Goal: Transaction & Acquisition: Purchase product/service

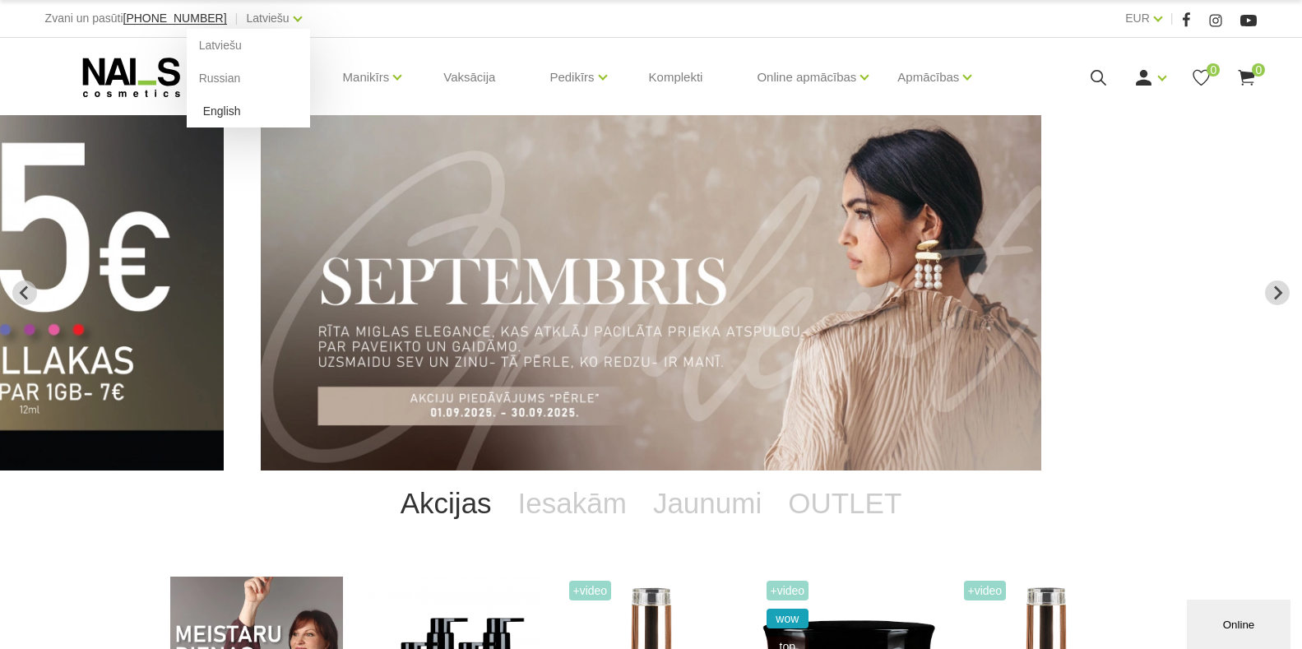
click at [190, 118] on link "English" at bounding box center [248, 111] width 123 height 33
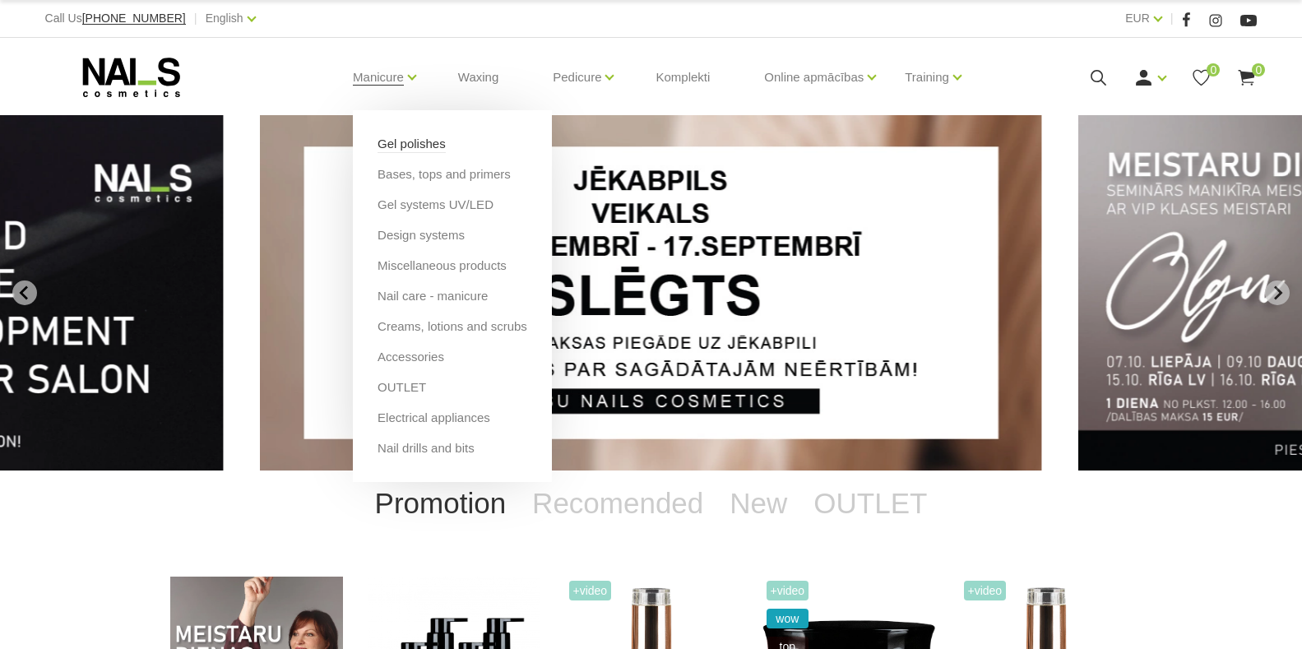
click at [390, 146] on link "Gel polishes" at bounding box center [412, 144] width 68 height 18
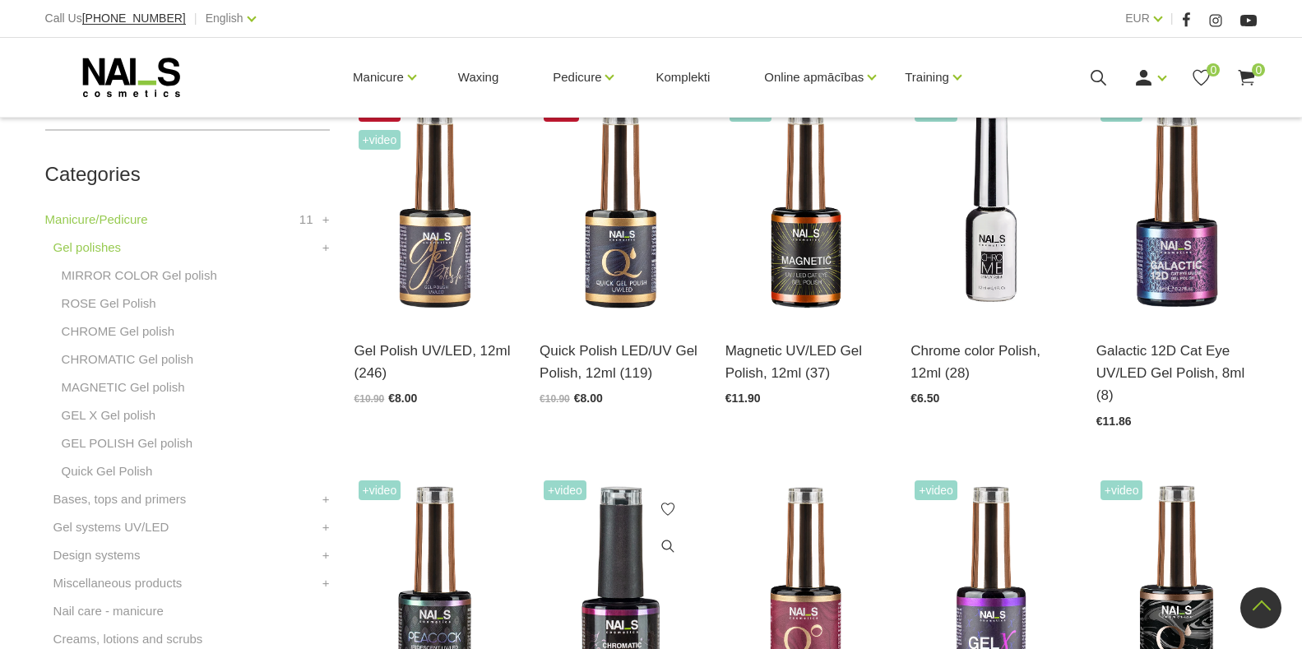
scroll to position [576, 0]
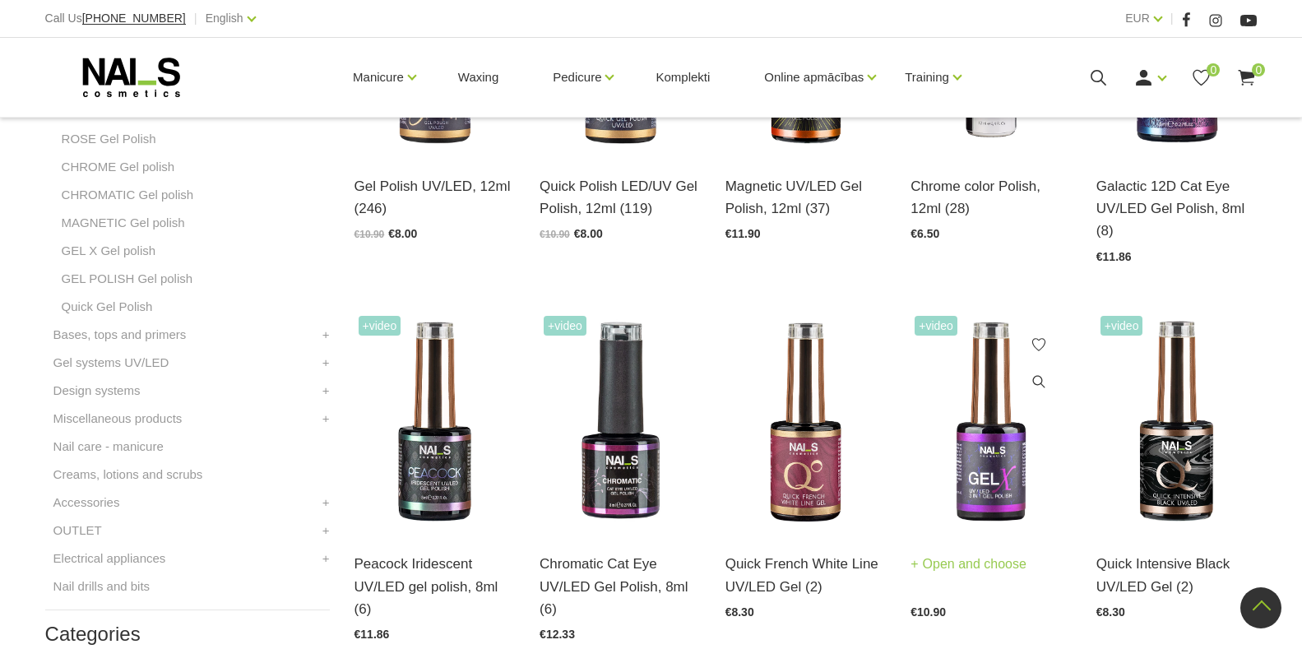
click at [983, 565] on link "Open and choose" at bounding box center [968, 564] width 116 height 23
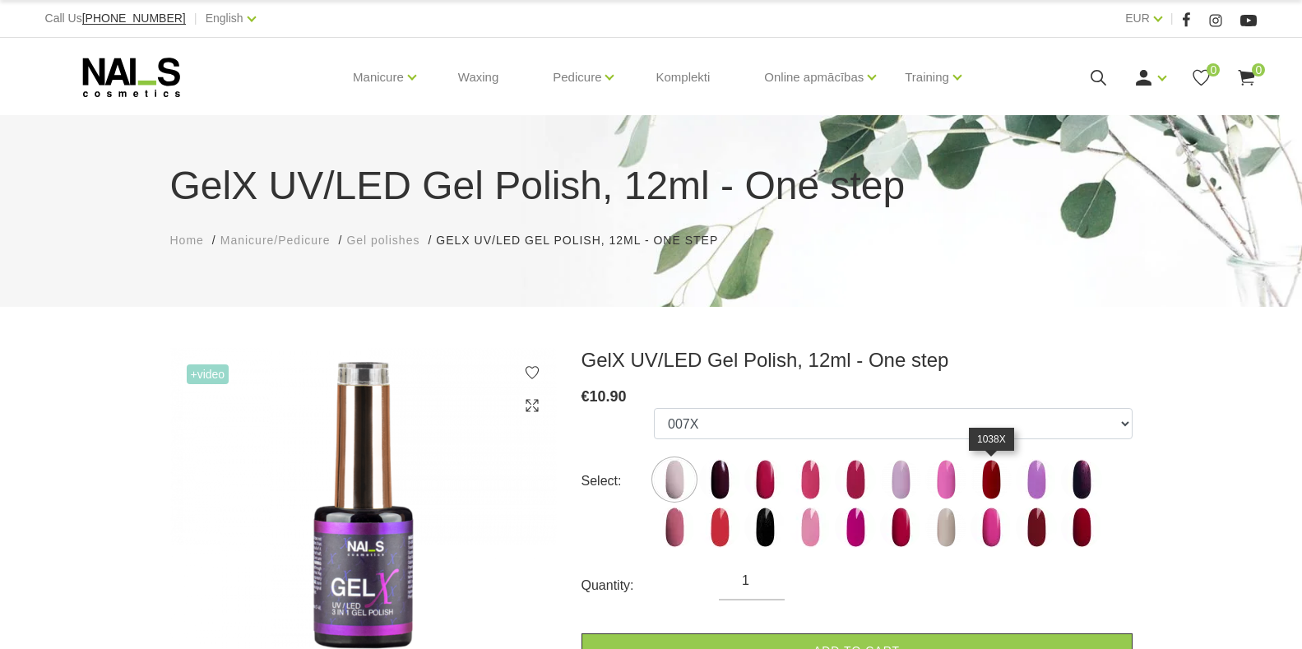
click at [991, 483] on img at bounding box center [991, 479] width 41 height 41
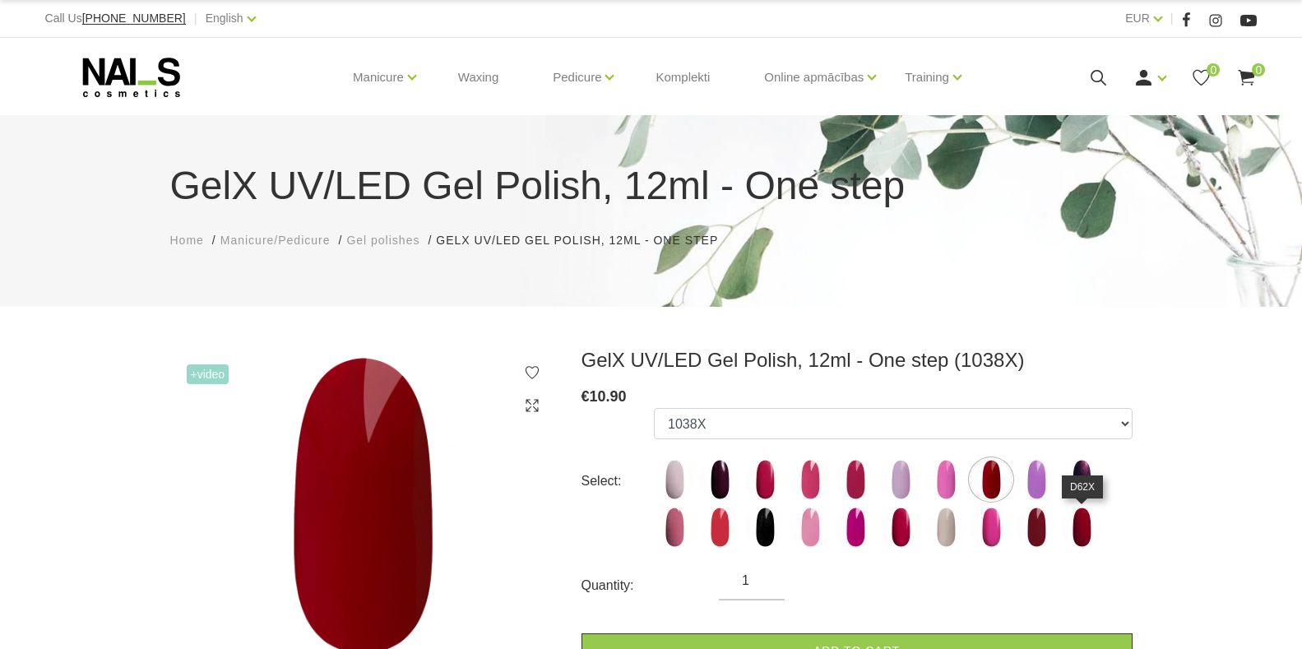
click at [1076, 524] on img at bounding box center [1081, 527] width 41 height 41
select select "6222"
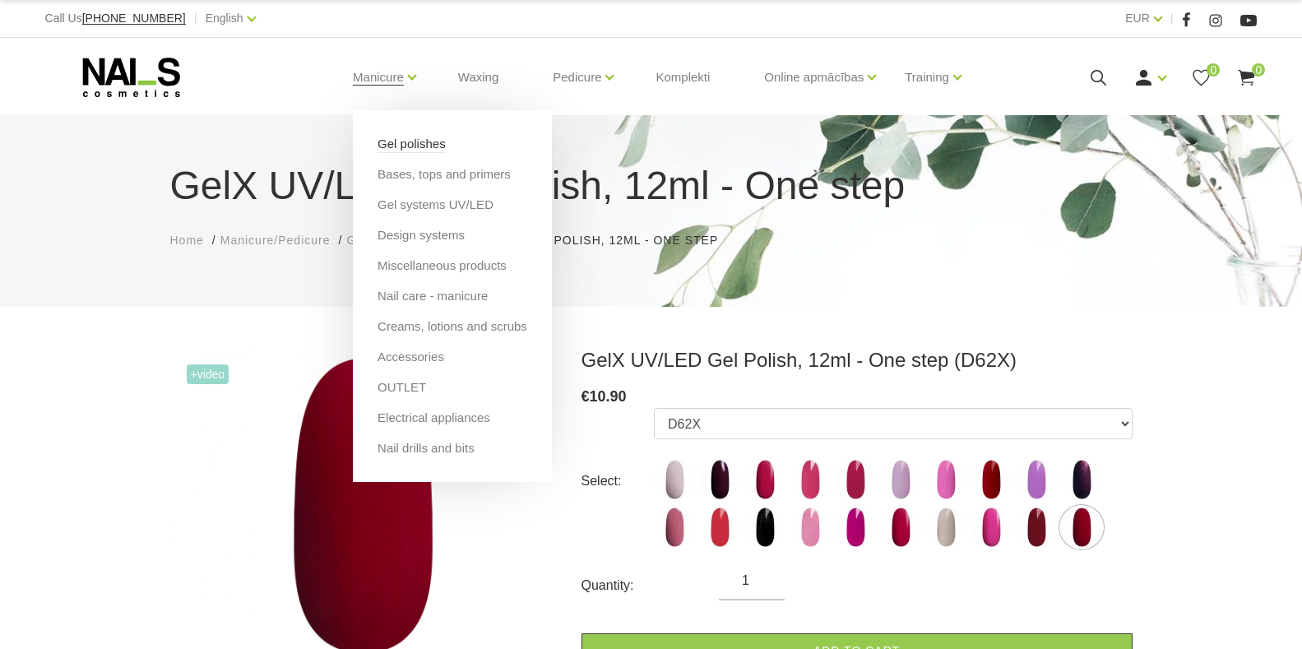
click at [387, 151] on link "Gel polishes" at bounding box center [412, 144] width 68 height 18
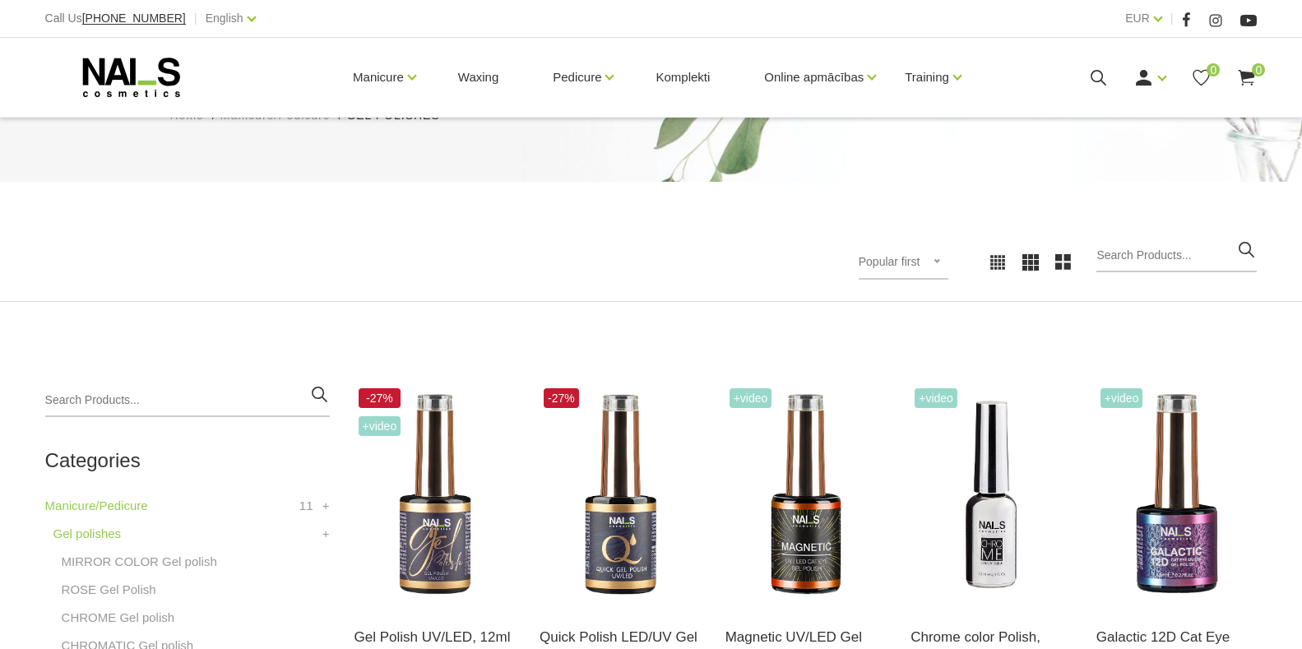
scroll to position [329, 0]
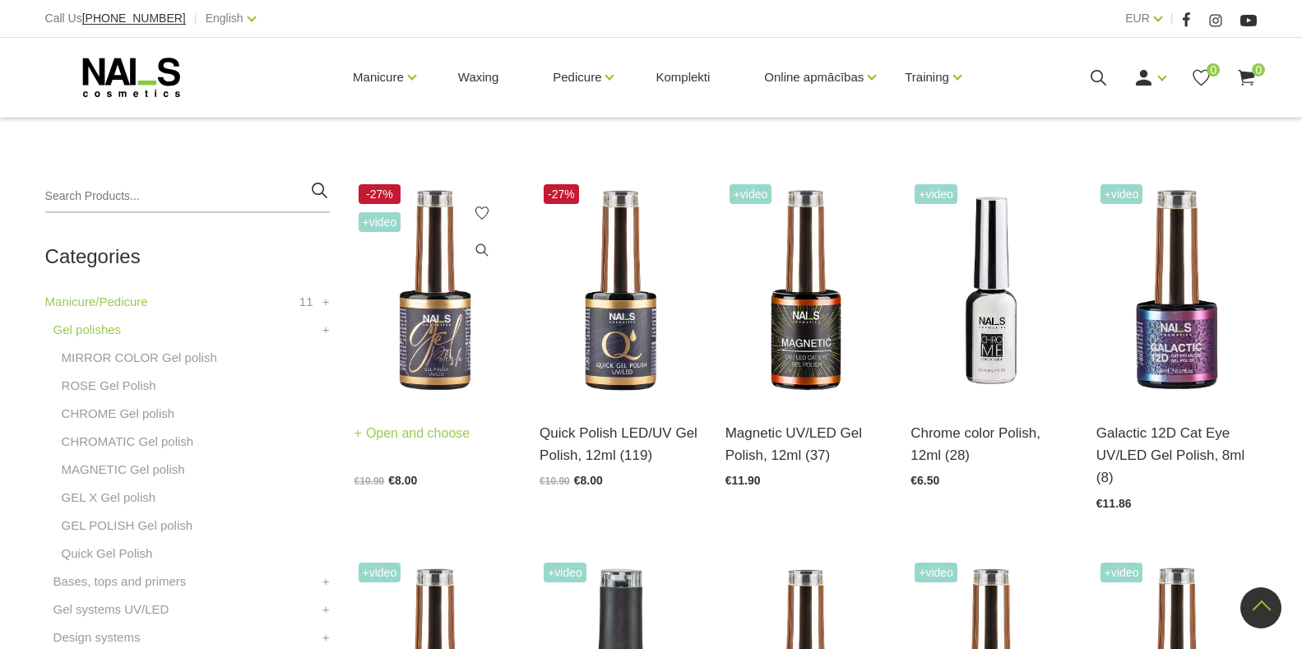
click at [431, 436] on link "Open and choose" at bounding box center [412, 433] width 116 height 23
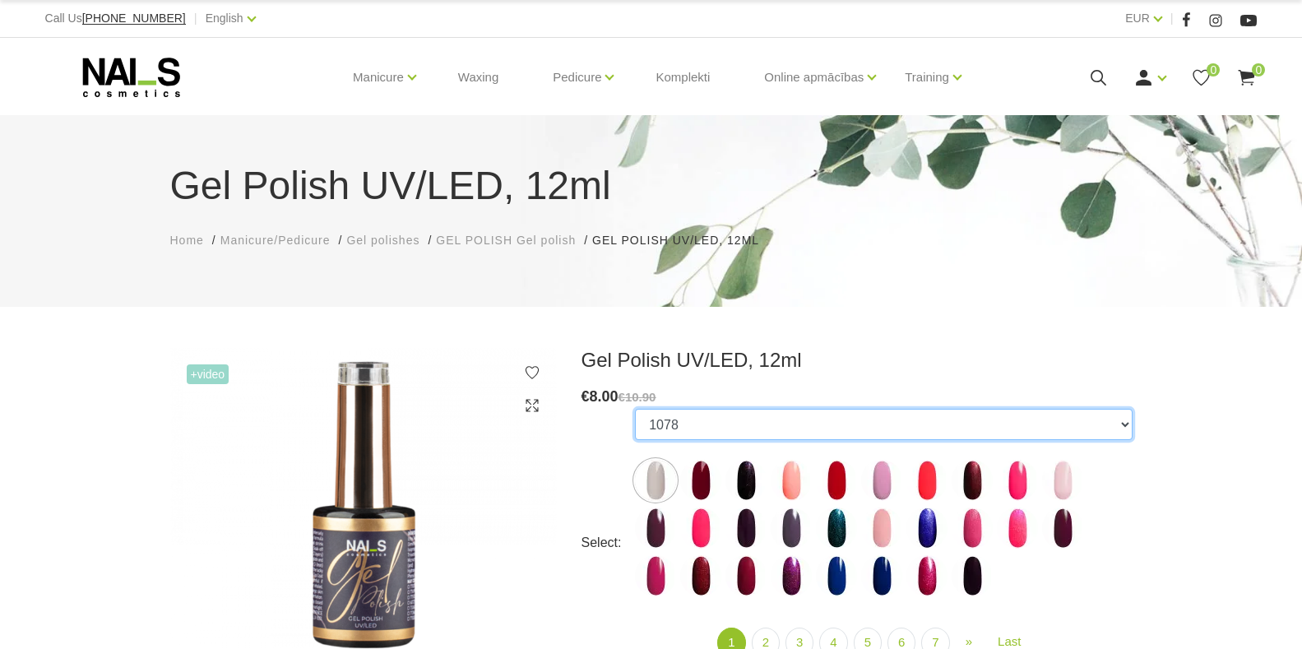
click at [1119, 423] on select "1078 1081 001g 001n 003c 008b 011n 012g 016n 020b 044v 065v 068p 069v 083g 085p…" at bounding box center [883, 424] width 497 height 31
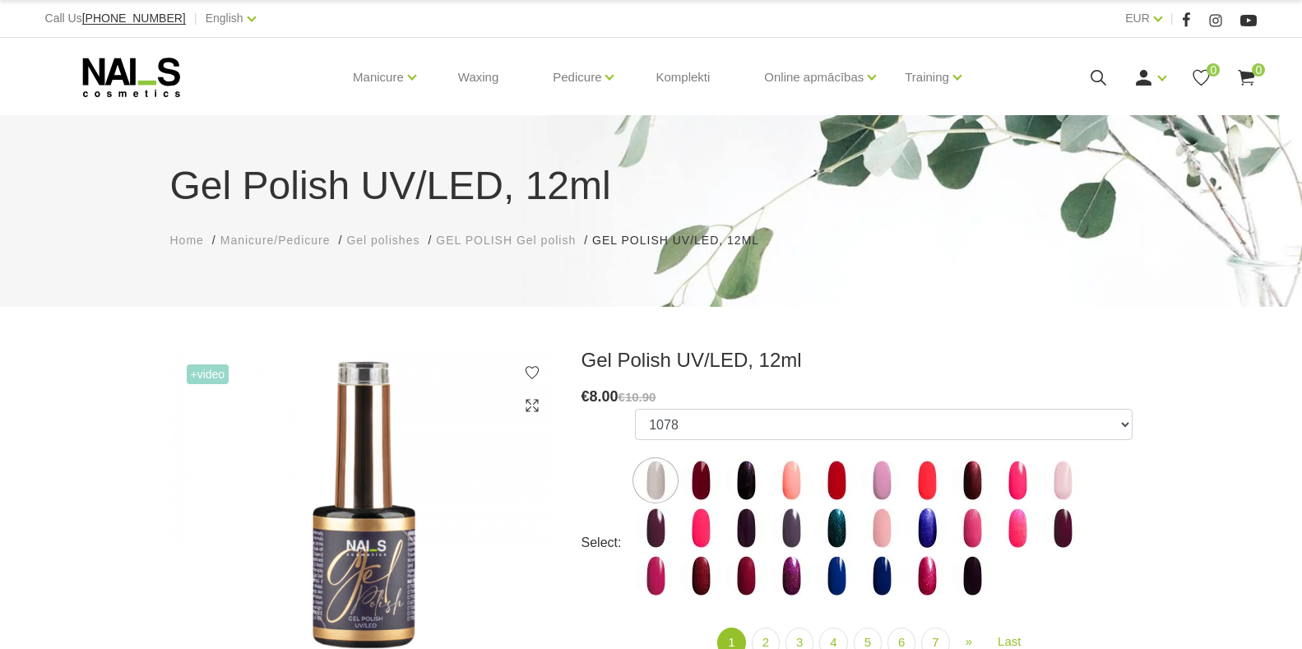
click at [1194, 290] on div "Gel Polish UV/LED, 12ml Home Manicure/Pedicure Gel polishes GEL POLISH Gel poli…" at bounding box center [651, 211] width 1302 height 192
